Goal: Task Accomplishment & Management: Manage account settings

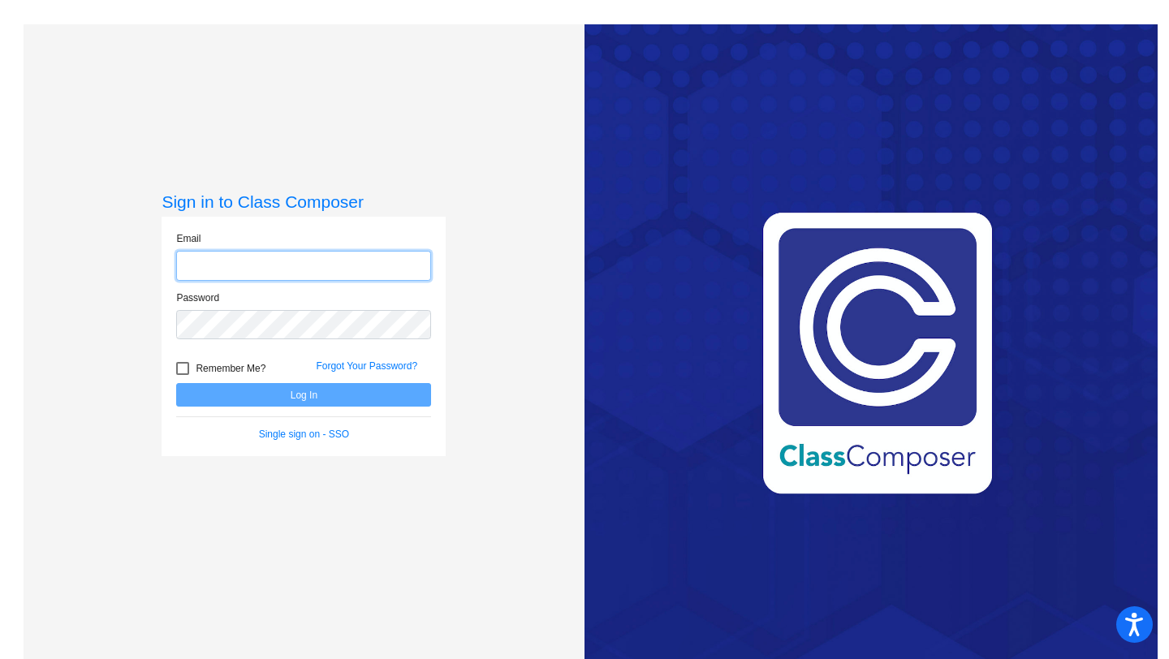
type input "[EMAIL_ADDRESS][DOMAIN_NAME]"
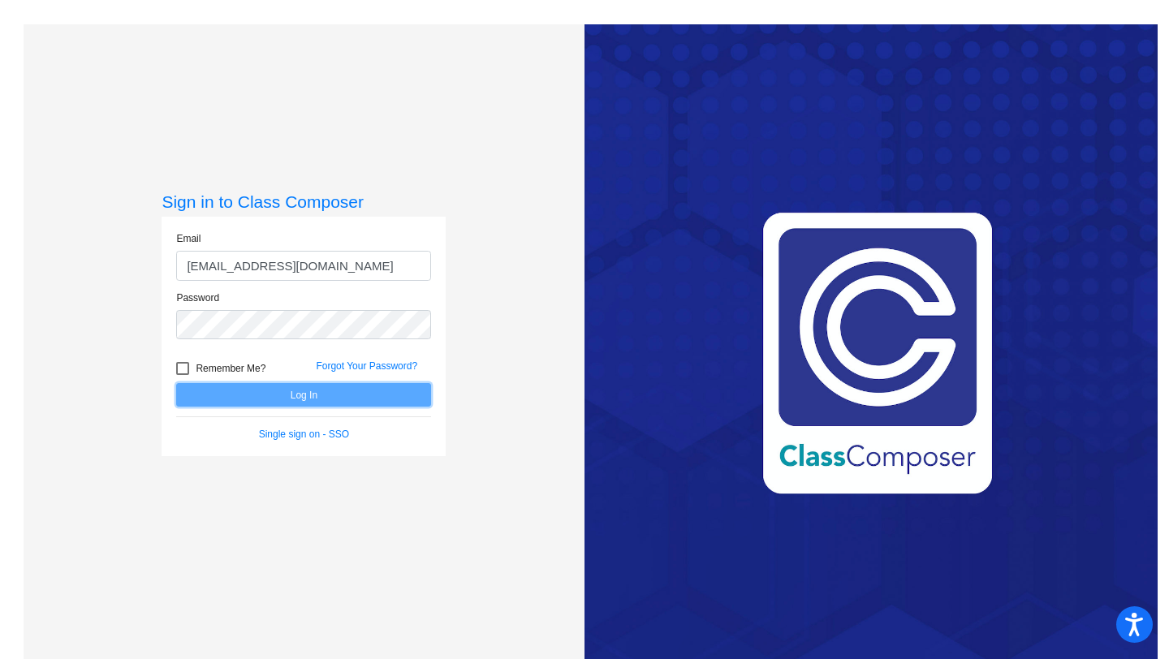
click at [313, 397] on button "Log In" at bounding box center [303, 395] width 255 height 24
click at [363, 371] on link "Forgot Your Password?" at bounding box center [367, 366] width 102 height 11
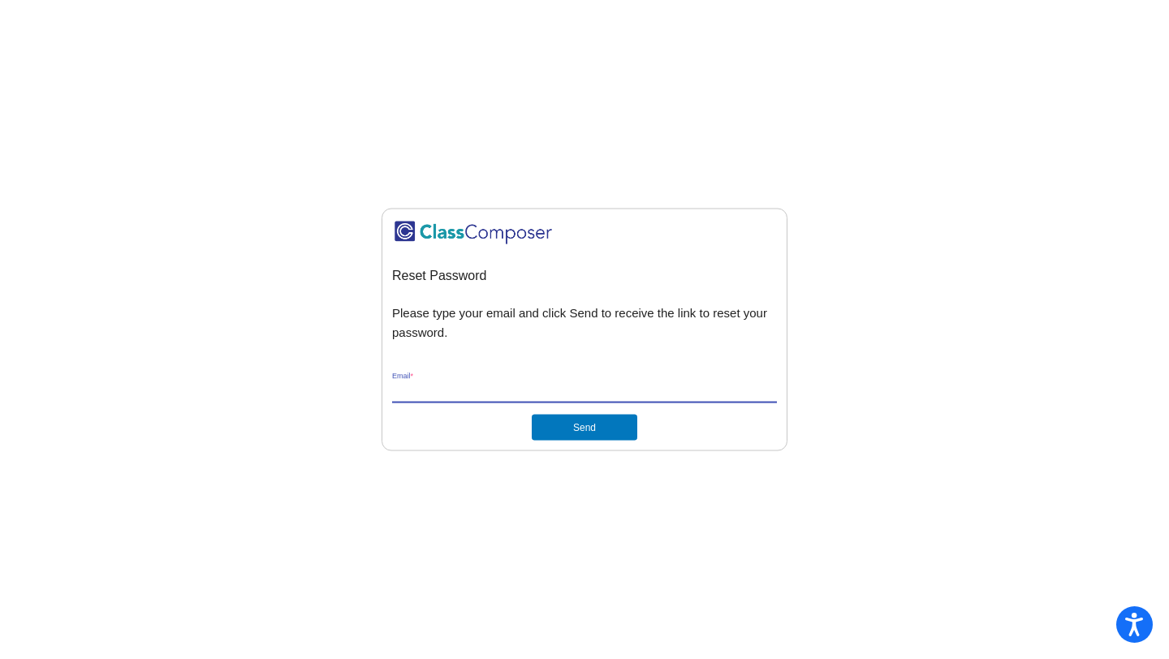
click at [568, 384] on input "Email *" at bounding box center [584, 390] width 385 height 15
type input "[EMAIL_ADDRESS][DOMAIN_NAME]"
click at [570, 430] on button "Send" at bounding box center [585, 427] width 106 height 26
